Goal: Task Accomplishment & Management: Manage account settings

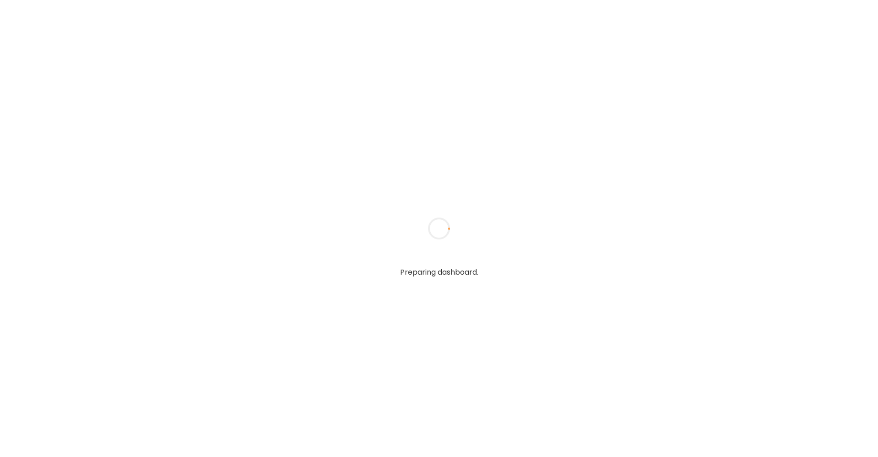
type textarea "**********"
type input "**********"
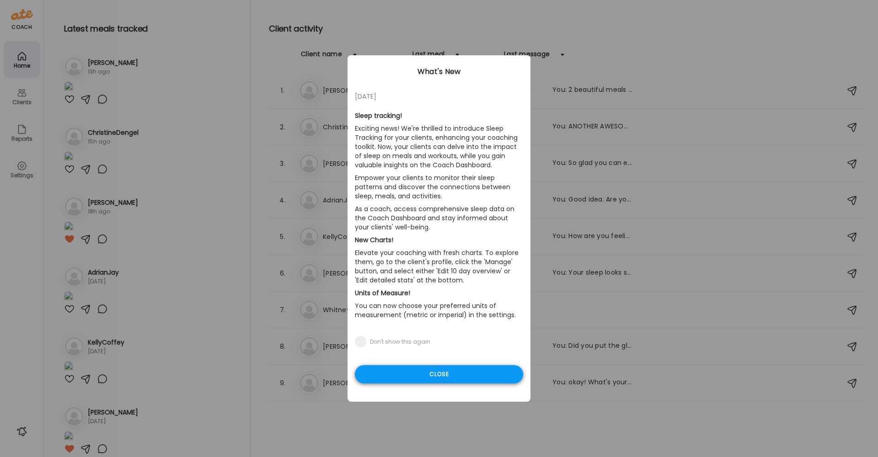
click at [465, 371] on div "Close" at bounding box center [439, 374] width 168 height 18
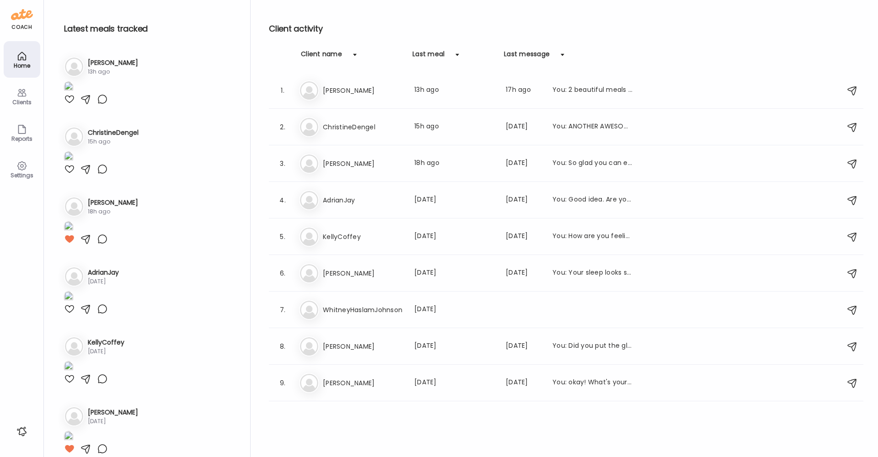
click at [22, 102] on div "Clients" at bounding box center [21, 102] width 33 height 6
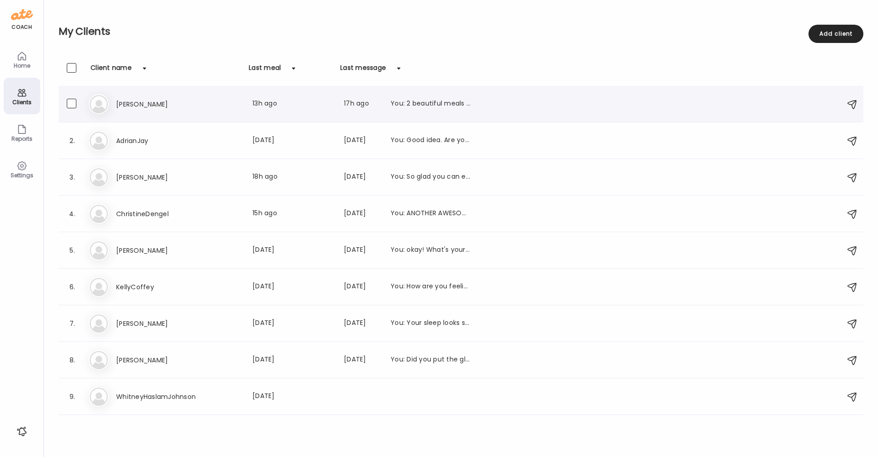
click at [124, 101] on h3 "[PERSON_NAME]" at bounding box center [156, 104] width 80 height 11
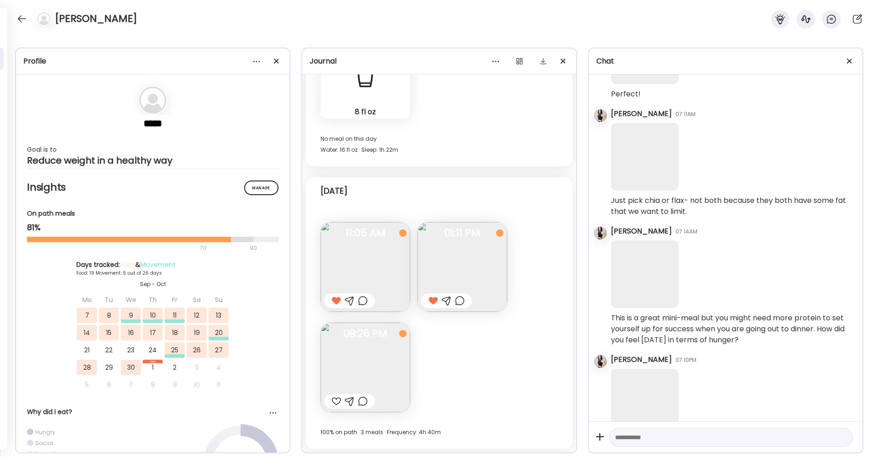
scroll to position [1864, 0]
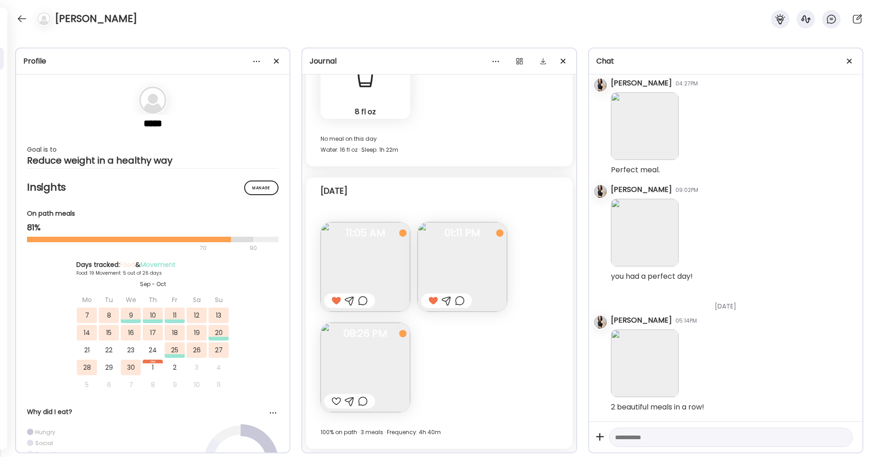
click at [347, 379] on img at bounding box center [365, 368] width 90 height 90
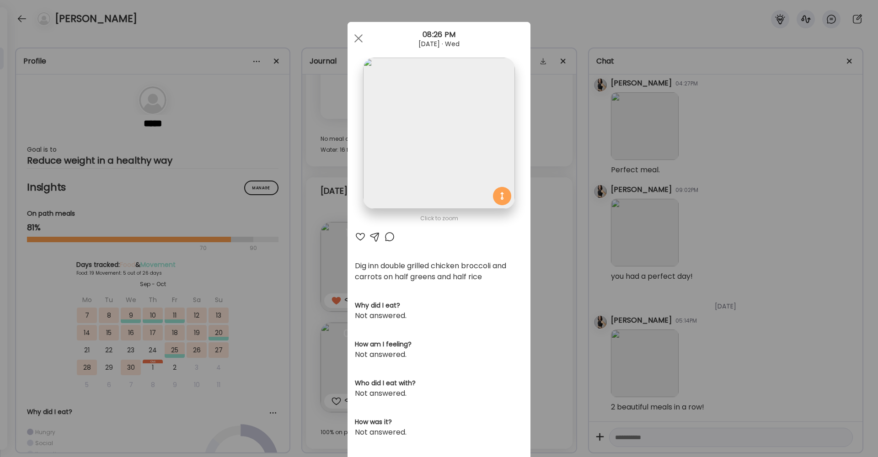
click at [360, 239] on div at bounding box center [360, 236] width 11 height 11
click at [359, 40] on div at bounding box center [358, 38] width 18 height 18
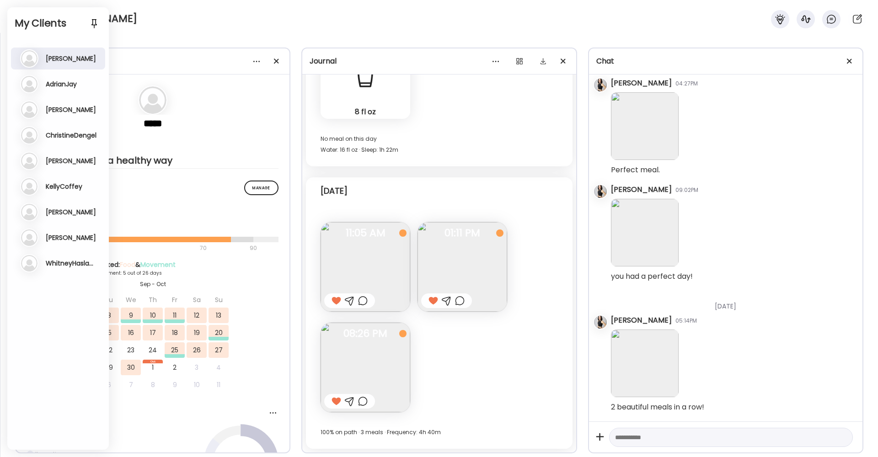
click at [63, 81] on h3 "AdrianJay" at bounding box center [61, 84] width 31 height 8
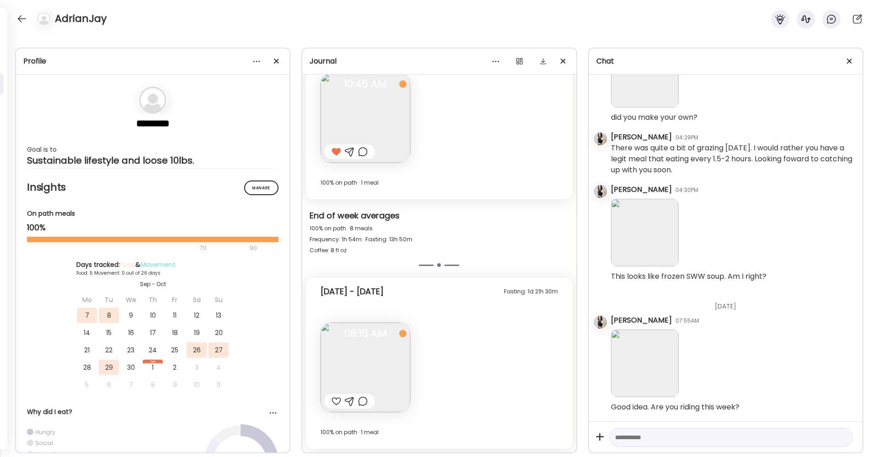
scroll to position [8896, 0]
click at [24, 23] on div at bounding box center [22, 18] width 15 height 15
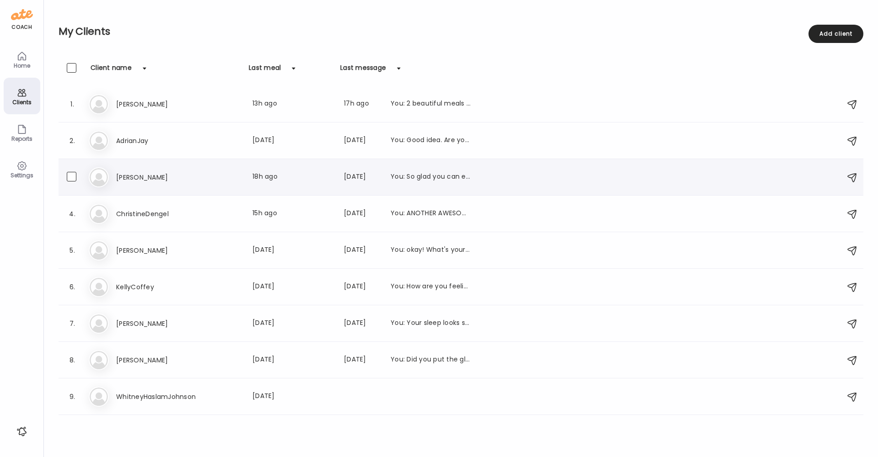
click at [124, 178] on h3 "[PERSON_NAME]" at bounding box center [156, 177] width 80 height 11
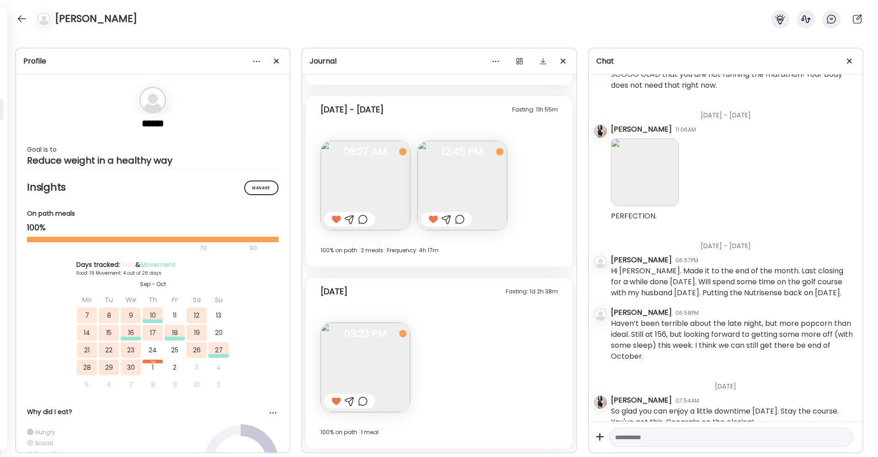
scroll to position [14365, 0]
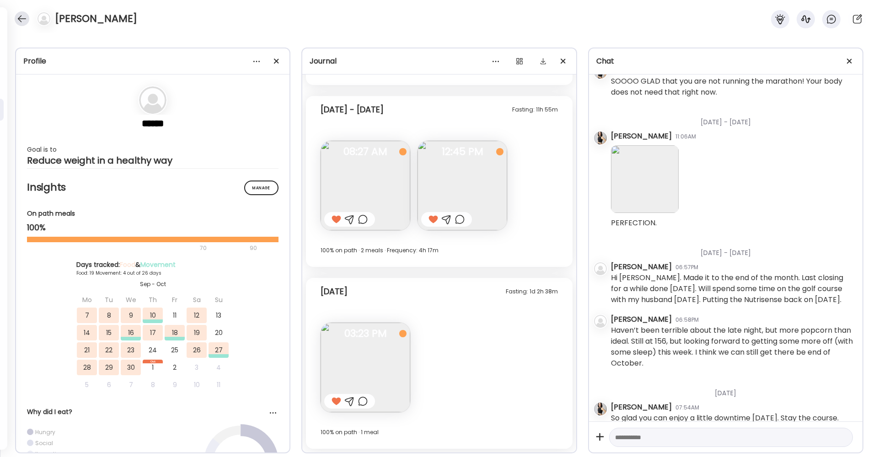
click at [24, 15] on div at bounding box center [22, 18] width 15 height 15
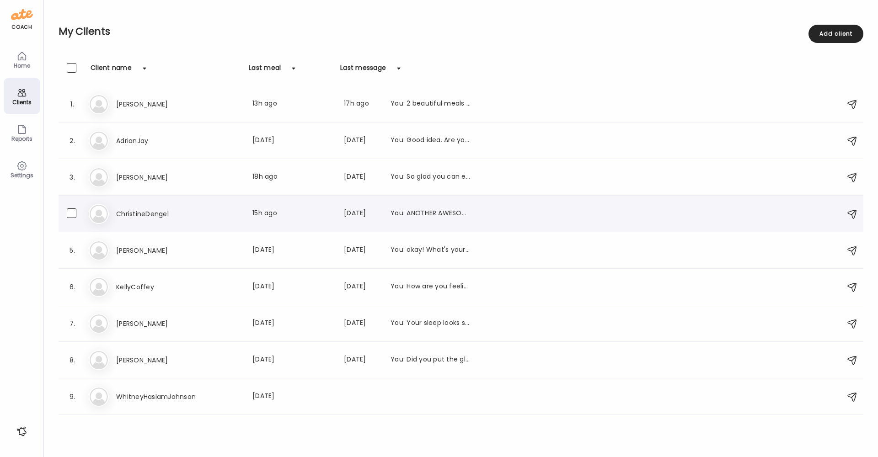
click at [143, 213] on h3 "ChristineDengel" at bounding box center [156, 213] width 80 height 11
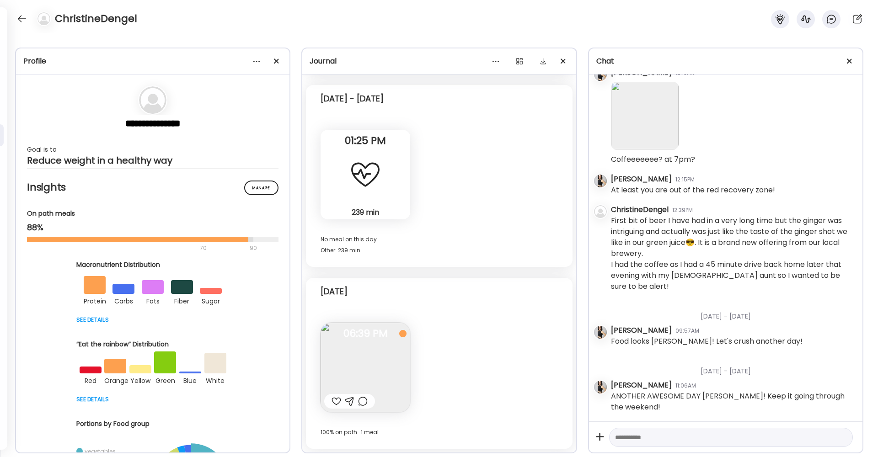
scroll to position [3366, 0]
click at [332, 399] on div at bounding box center [336, 401] width 10 height 11
click at [19, 14] on div at bounding box center [22, 18] width 15 height 15
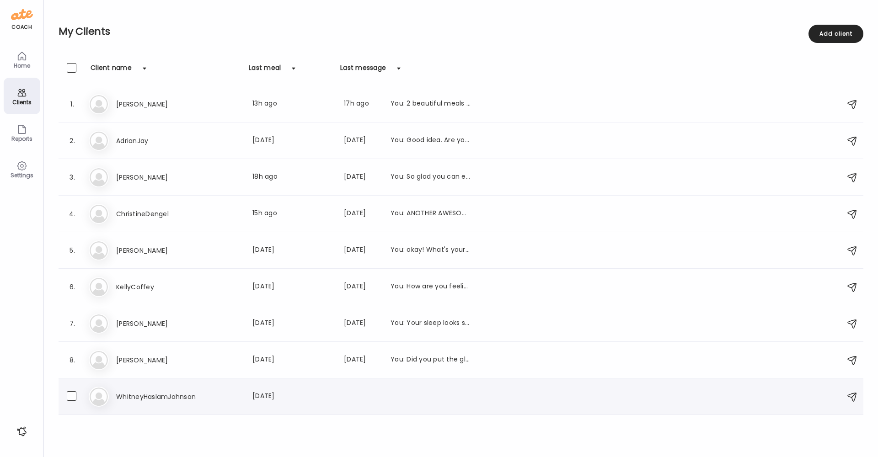
click at [136, 396] on h3 "WhitneyHaslamJohnson" at bounding box center [156, 396] width 80 height 11
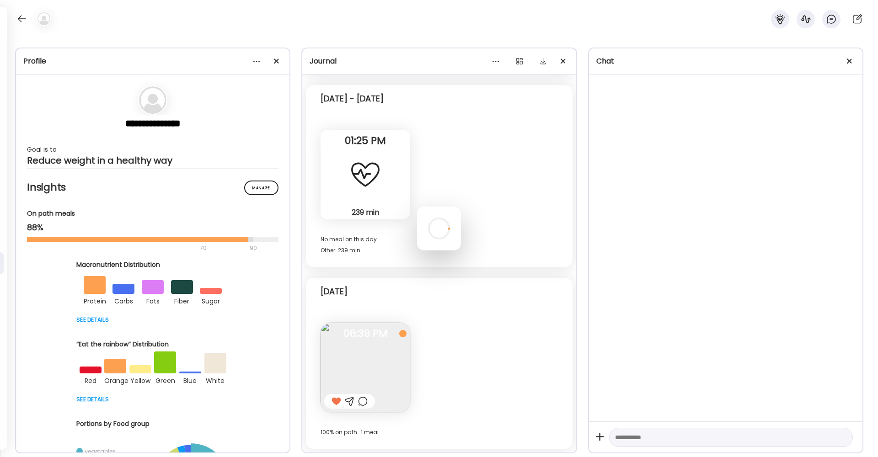
scroll to position [5488, 0]
click at [417, 207] on div at bounding box center [439, 229] width 44 height 44
click at [573, 17] on div at bounding box center [572, 20] width 18 height 18
click at [417, 207] on div at bounding box center [439, 229] width 44 height 44
